Goal: Check status: Check status

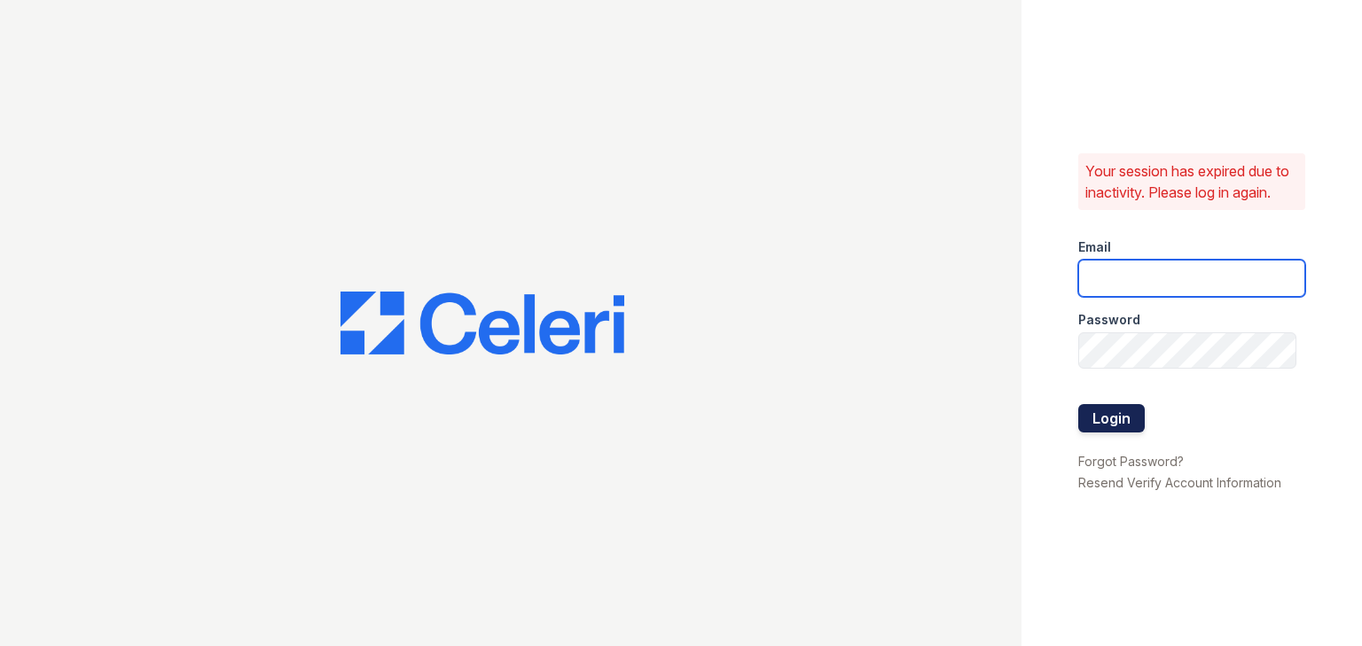
type input "arrivelex@trinity-pm.com"
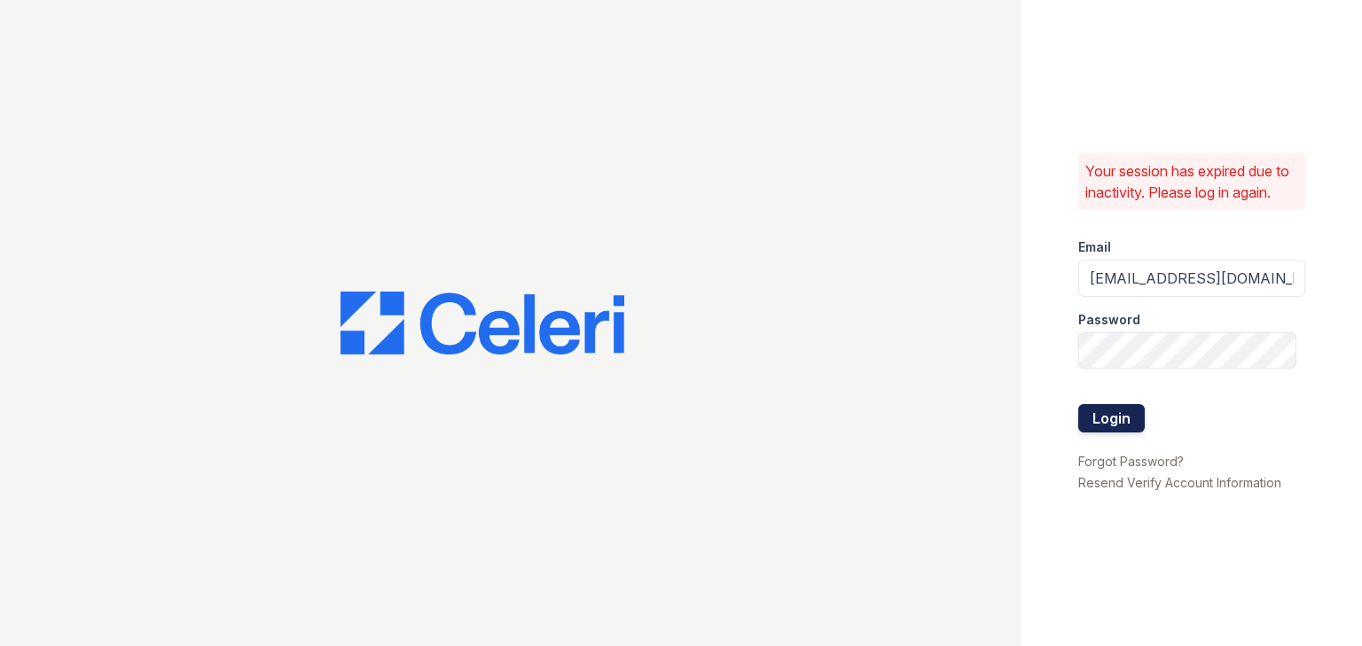
click at [1102, 411] on button "Login" at bounding box center [1111, 418] width 67 height 28
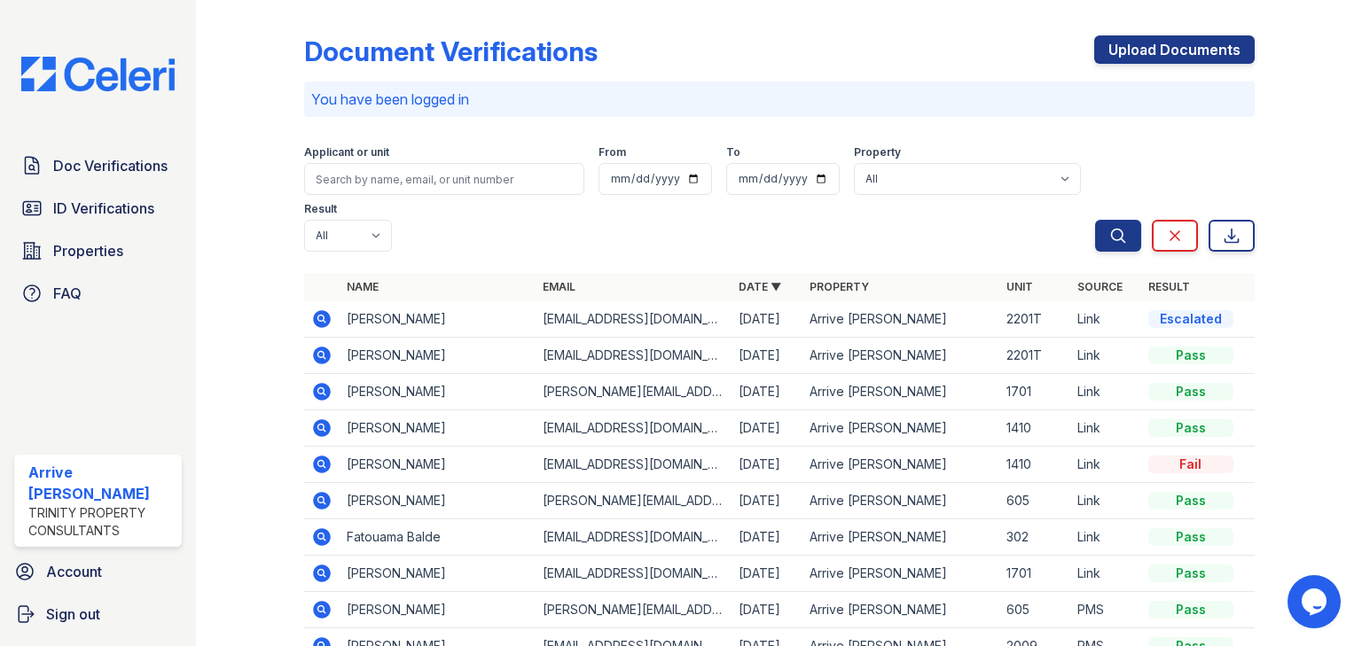
click at [319, 310] on icon at bounding box center [322, 319] width 18 height 18
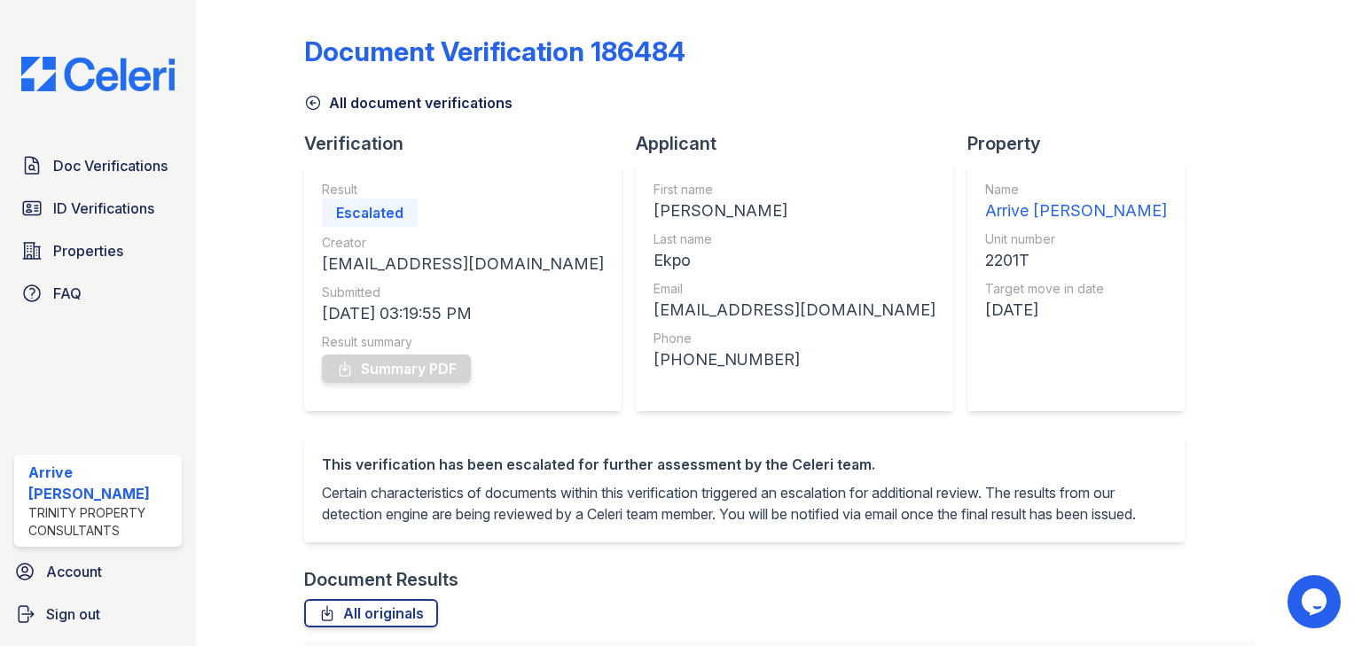
click at [304, 98] on icon at bounding box center [313, 103] width 18 height 18
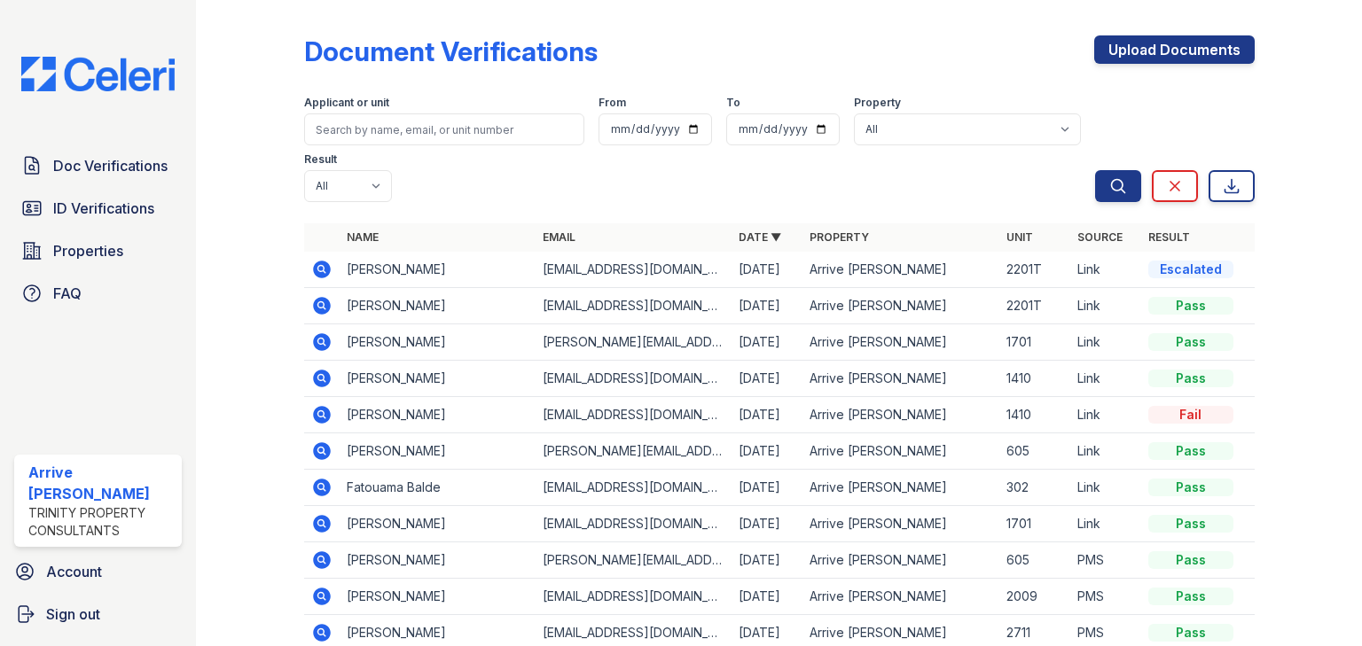
click at [316, 297] on icon at bounding box center [322, 306] width 18 height 18
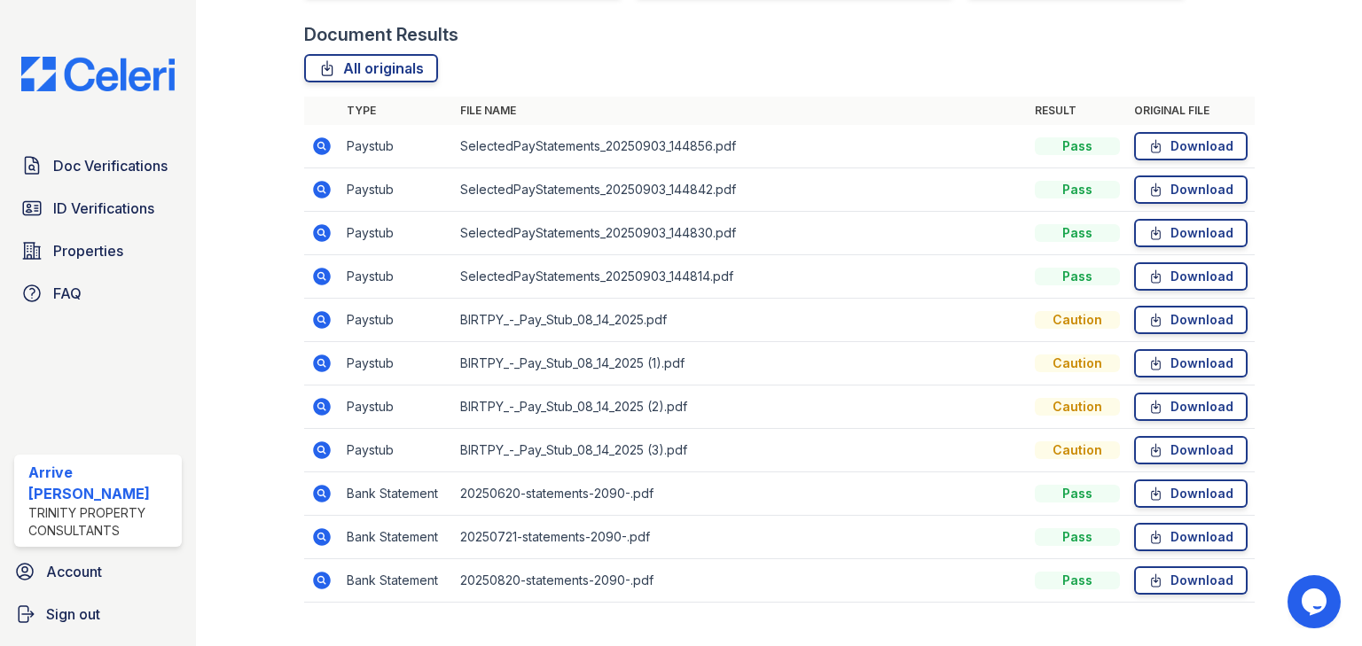
scroll to position [426, 0]
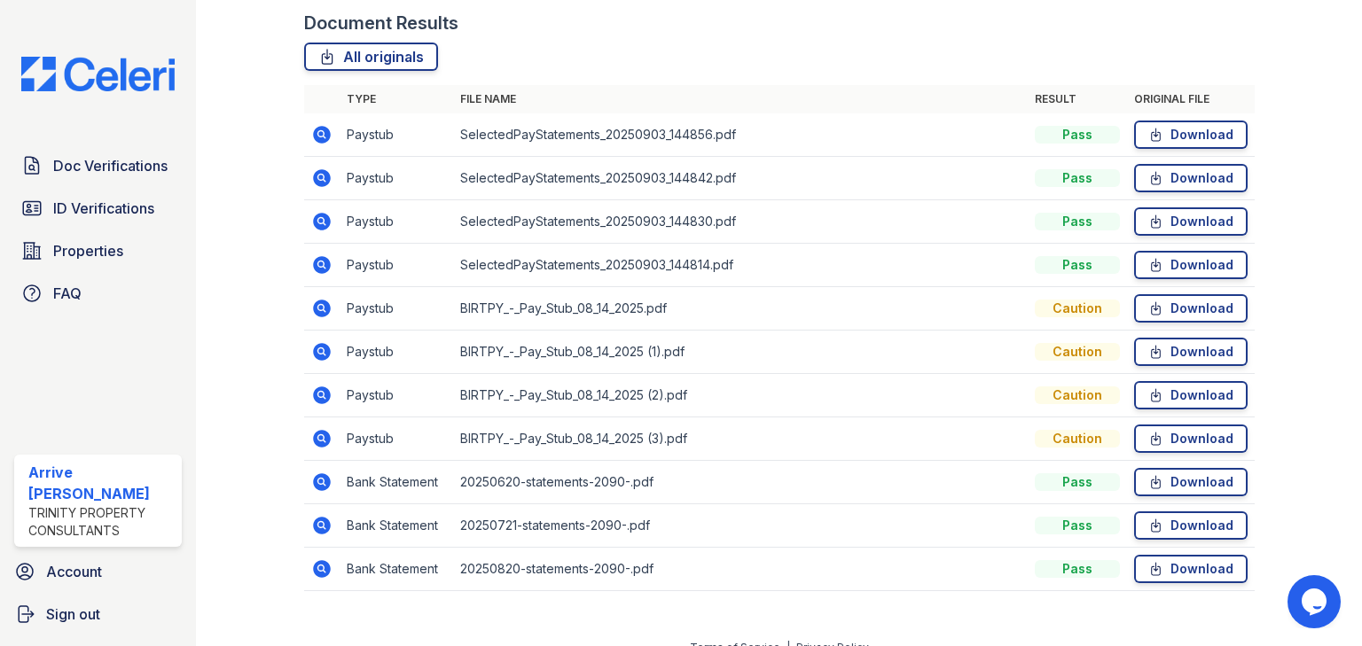
click at [324, 309] on icon at bounding box center [322, 309] width 18 height 18
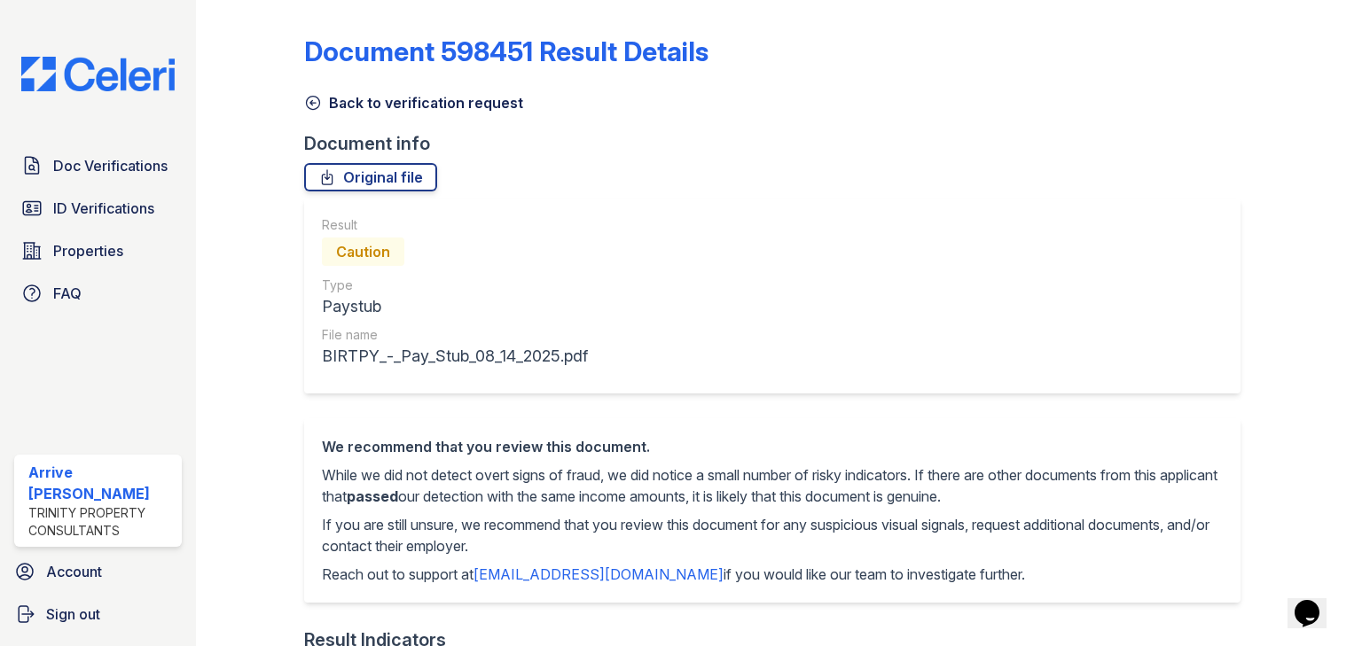
click at [306, 99] on icon at bounding box center [312, 103] width 13 height 13
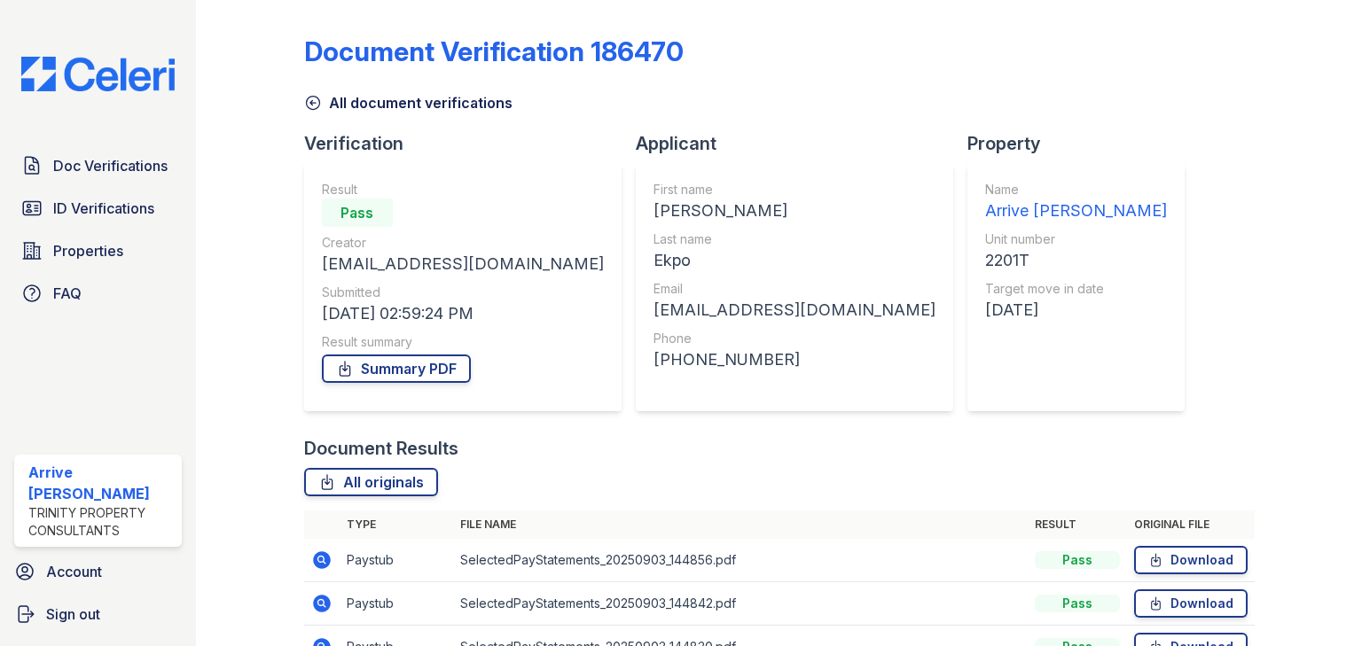
click at [310, 106] on icon at bounding box center [313, 103] width 18 height 18
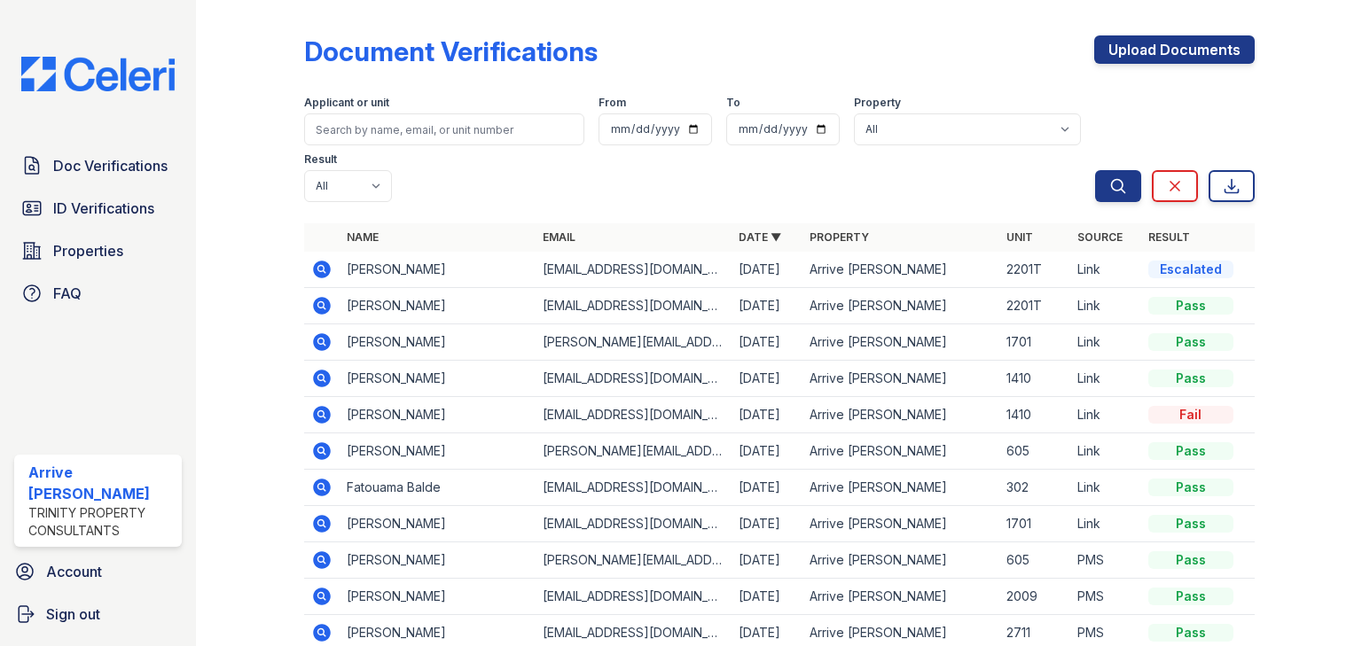
click at [314, 259] on icon at bounding box center [321, 269] width 21 height 21
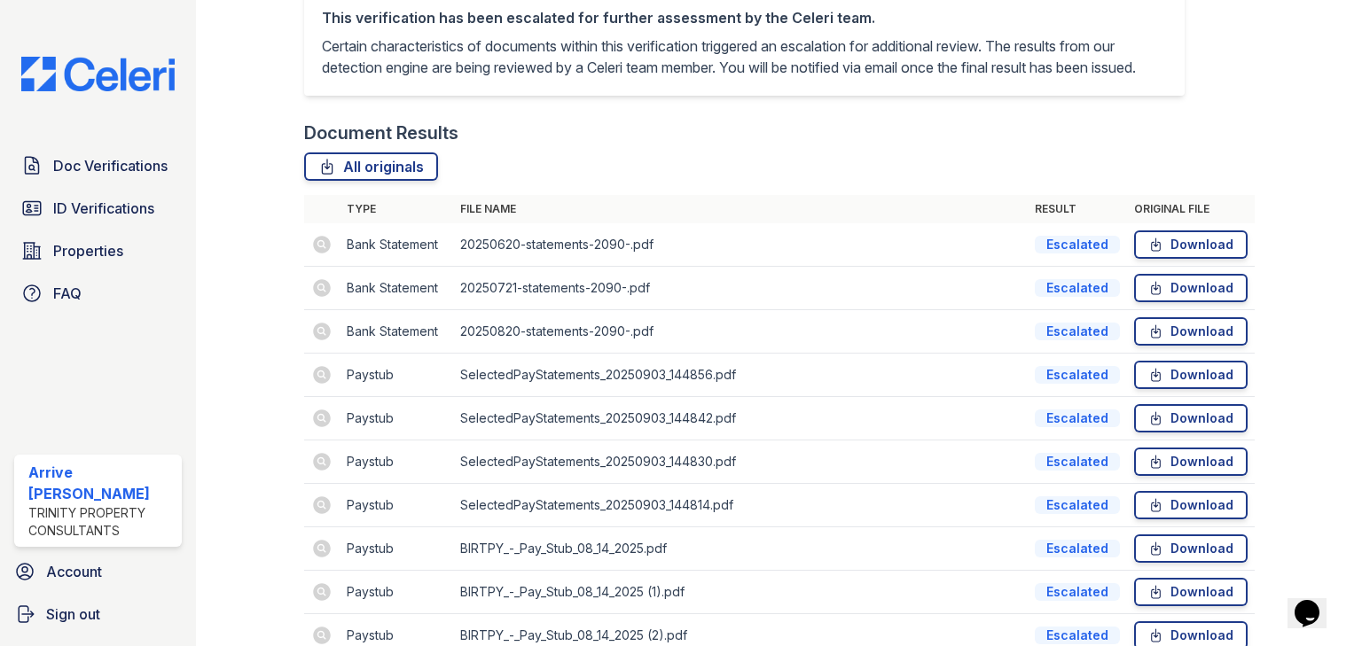
scroll to position [284, 0]
